Goal: Task Accomplishment & Management: Use online tool/utility

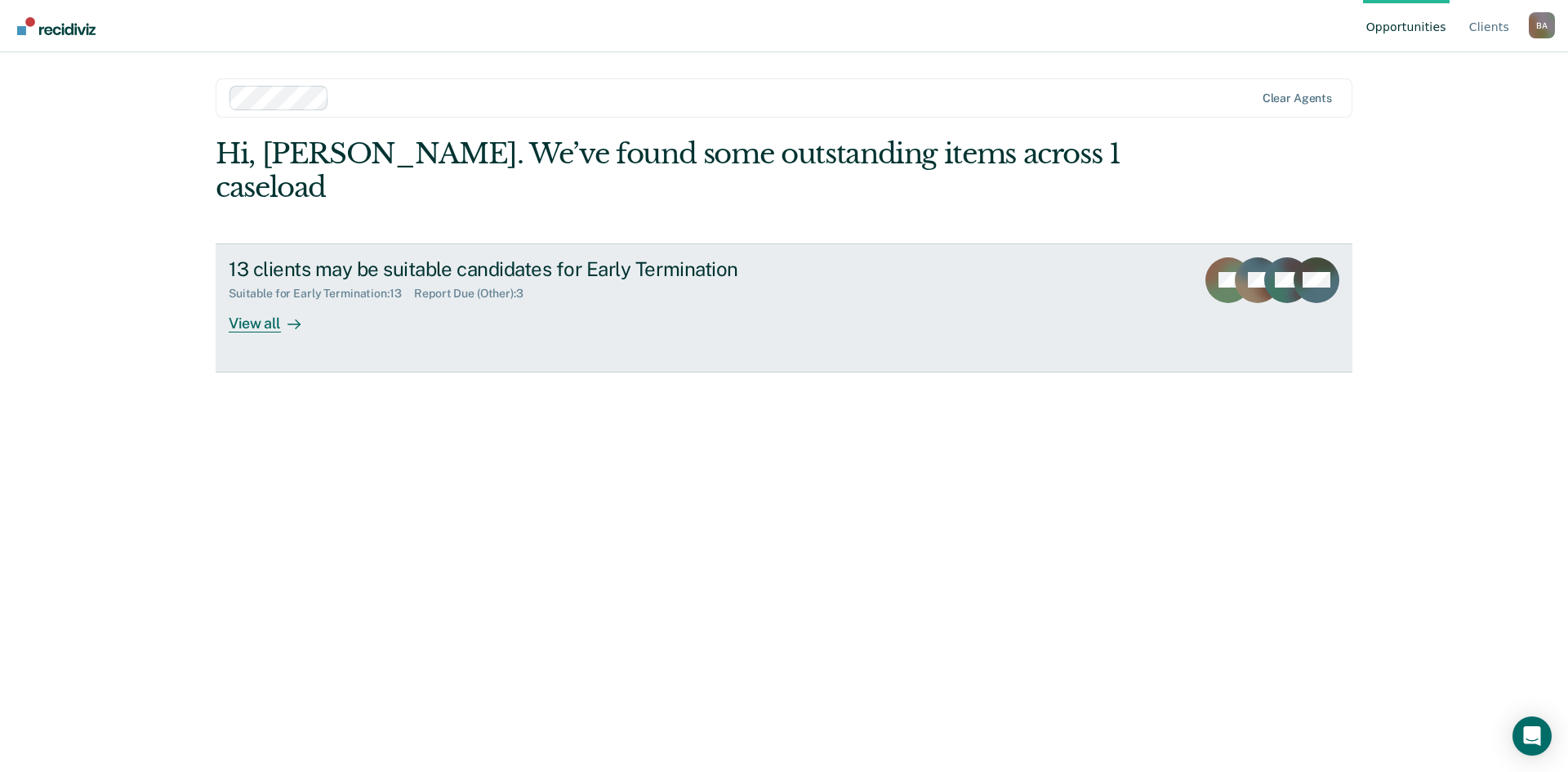
click at [258, 301] on div "View all" at bounding box center [274, 317] width 91 height 32
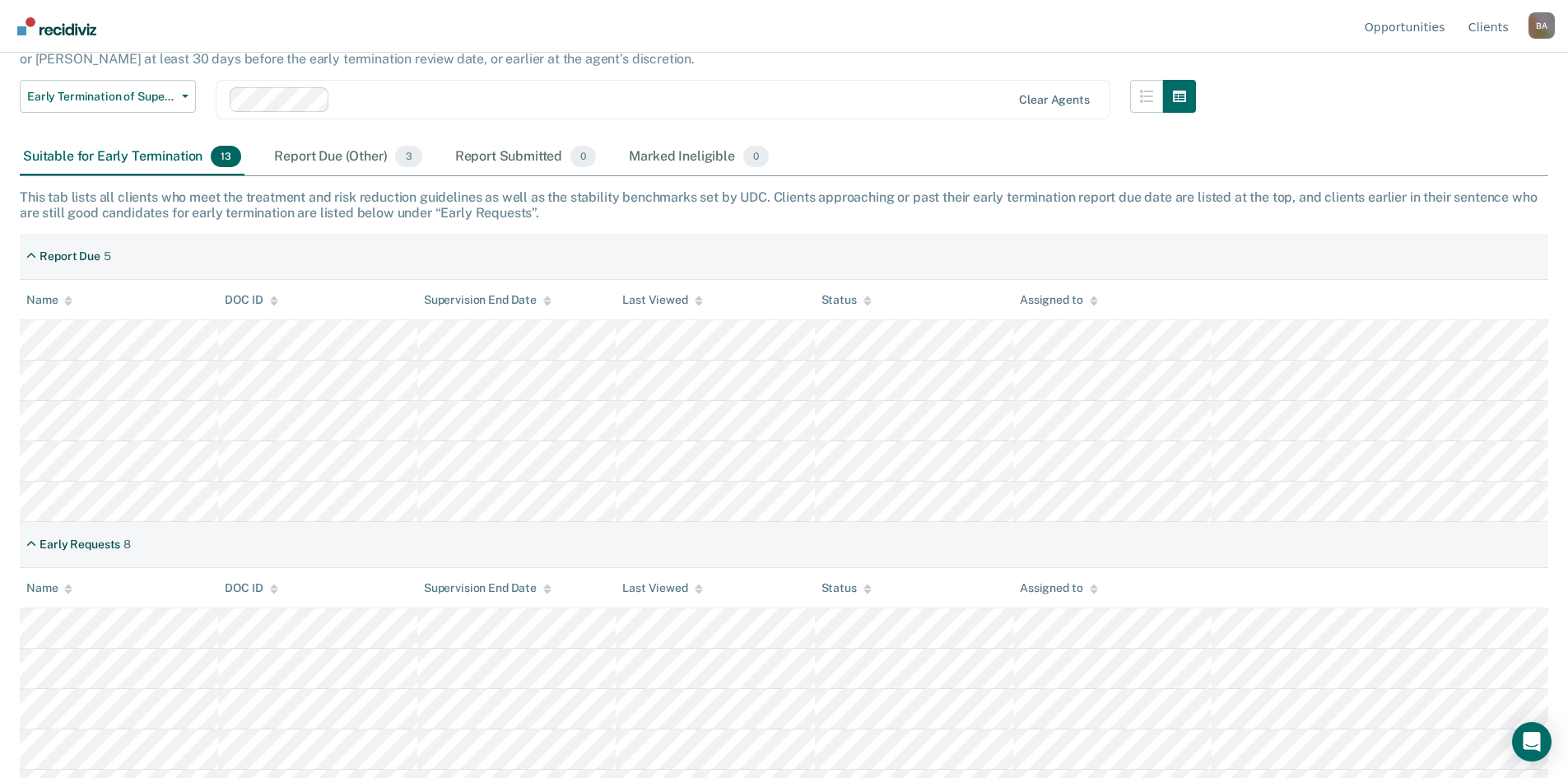
scroll to position [165, 0]
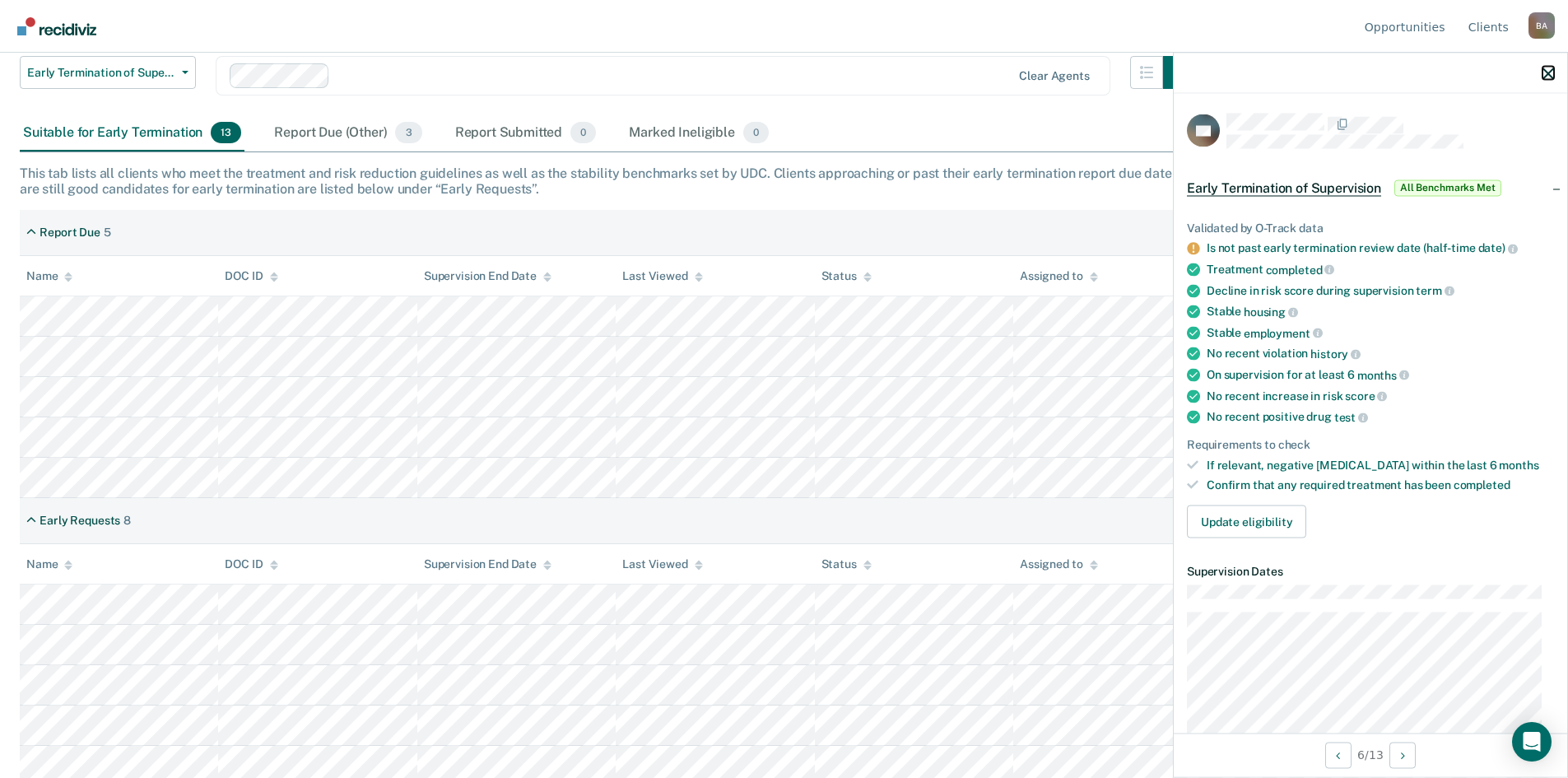
click at [1550, 74] on icon "button" at bounding box center [1548, 73] width 12 height 12
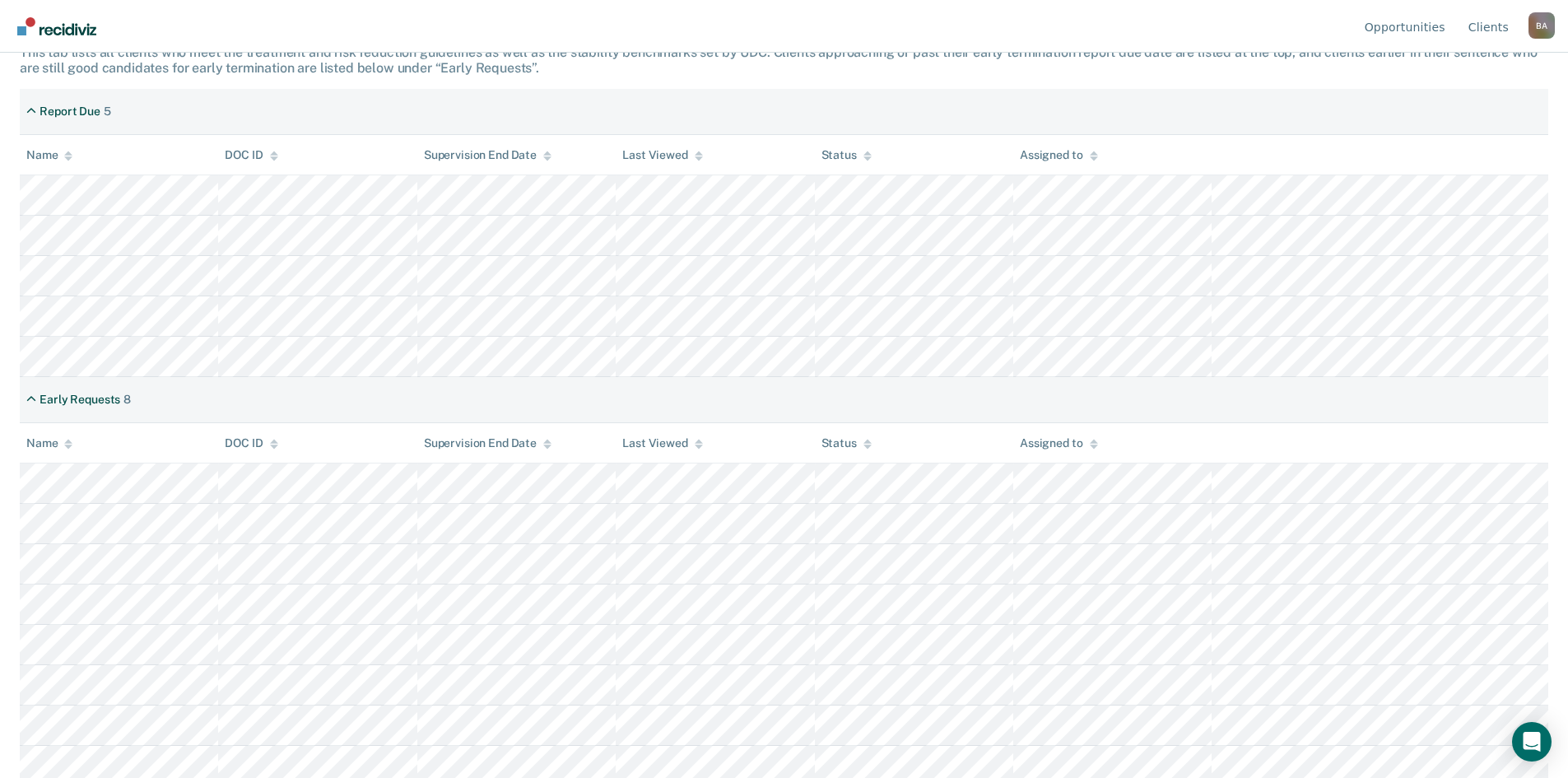
scroll to position [294, 0]
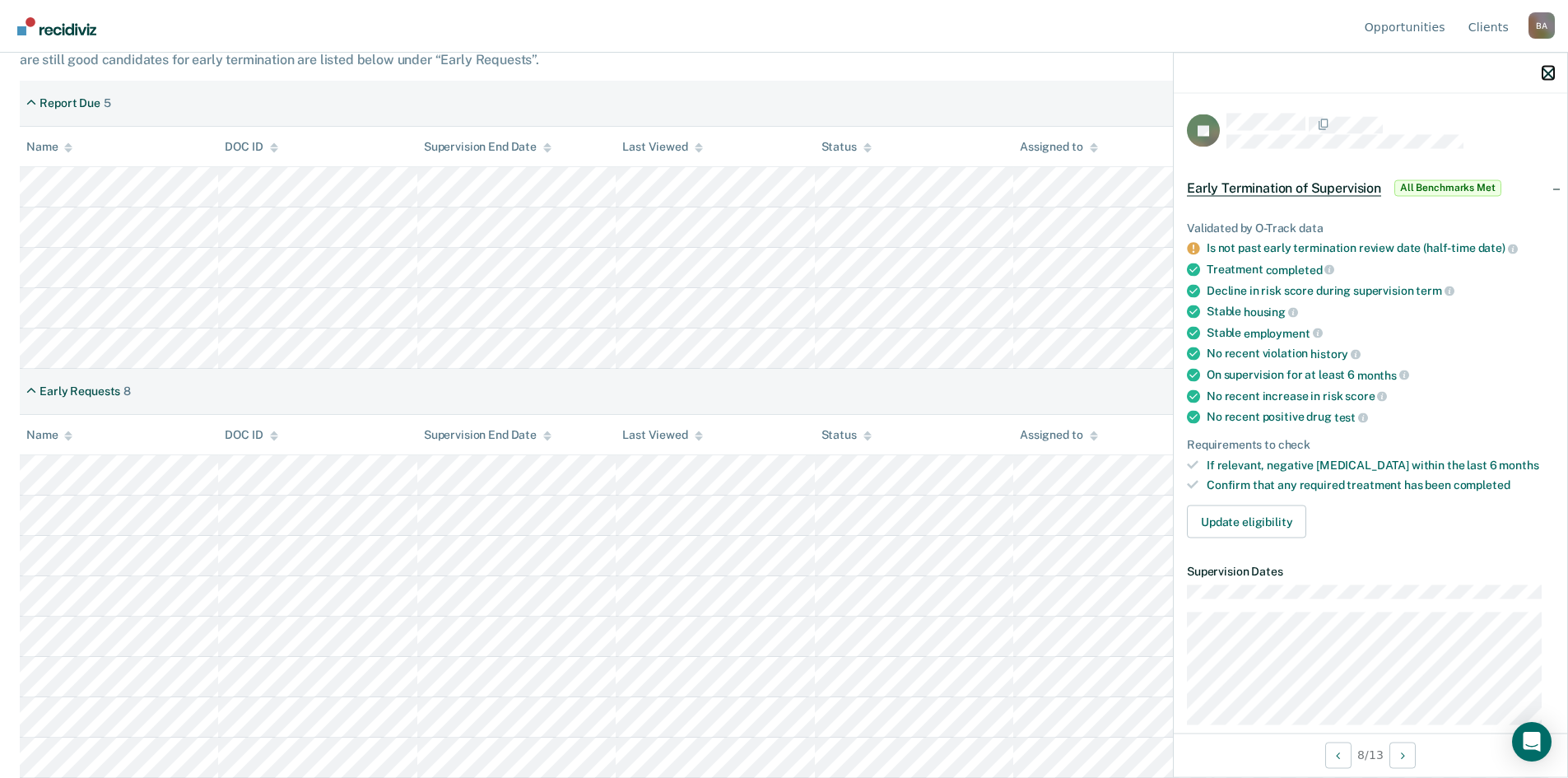
click at [1543, 72] on icon "button" at bounding box center [1548, 73] width 12 height 12
click at [1548, 70] on icon "button" at bounding box center [1548, 73] width 12 height 12
